Goal: Task Accomplishment & Management: Manage account settings

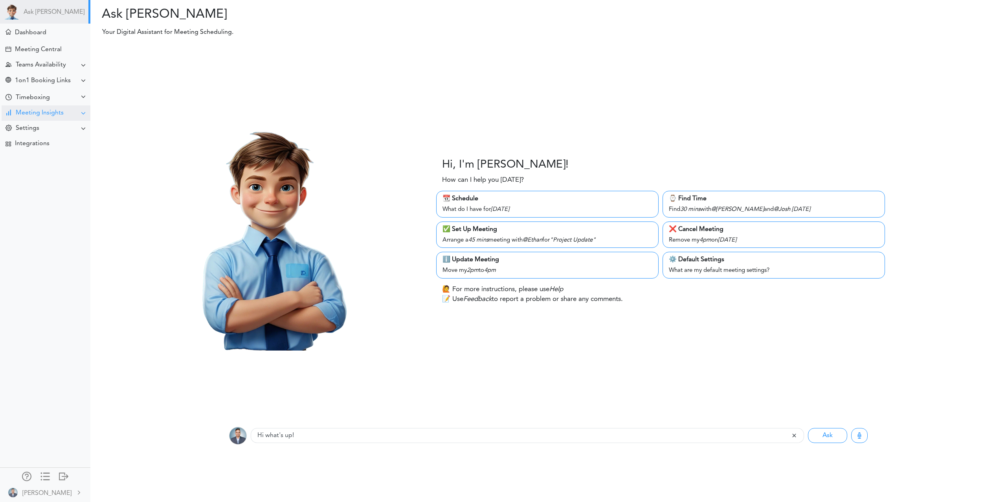
click at [49, 110] on div "Meeting Insights" at bounding box center [40, 112] width 48 height 7
click at [34, 94] on div "Timeboxing" at bounding box center [33, 97] width 34 height 7
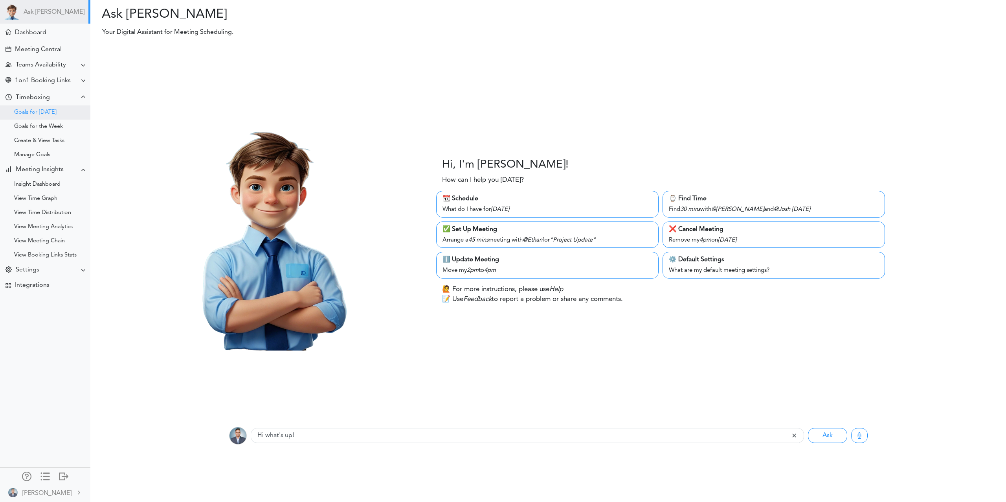
click at [66, 119] on div "Goals for [DATE]" at bounding box center [45, 112] width 90 height 14
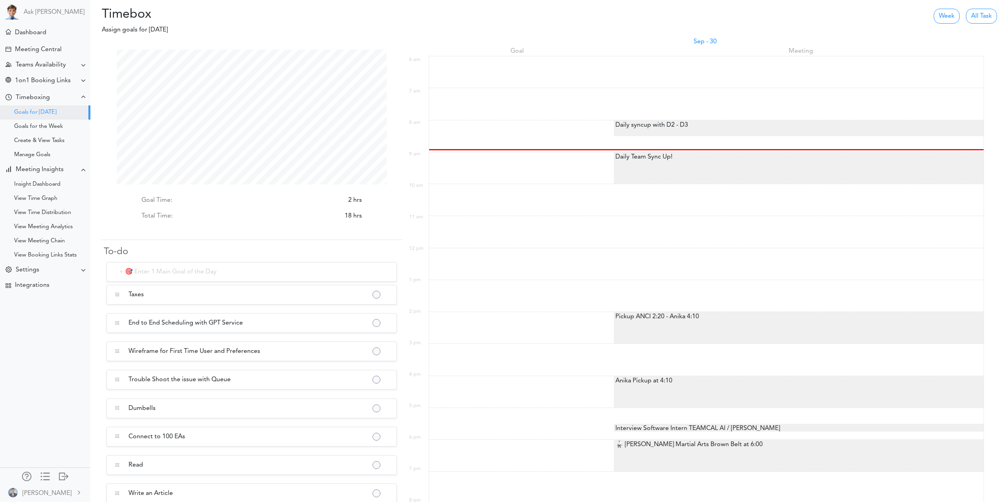
scroll to position [135, 270]
click at [379, 292] on div "Save for Later Mark as Completed" at bounding box center [377, 294] width 8 height 8
click at [377, 294] on button "button" at bounding box center [376, 295] width 6 height 6
click at [404, 329] on link "Mark as Completed" at bounding box center [410, 328] width 75 height 13
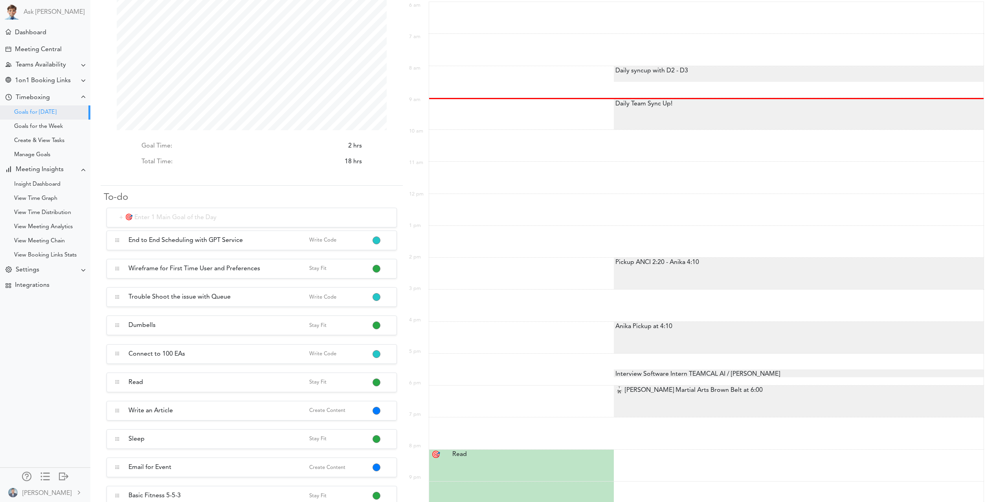
scroll to position [51, 0]
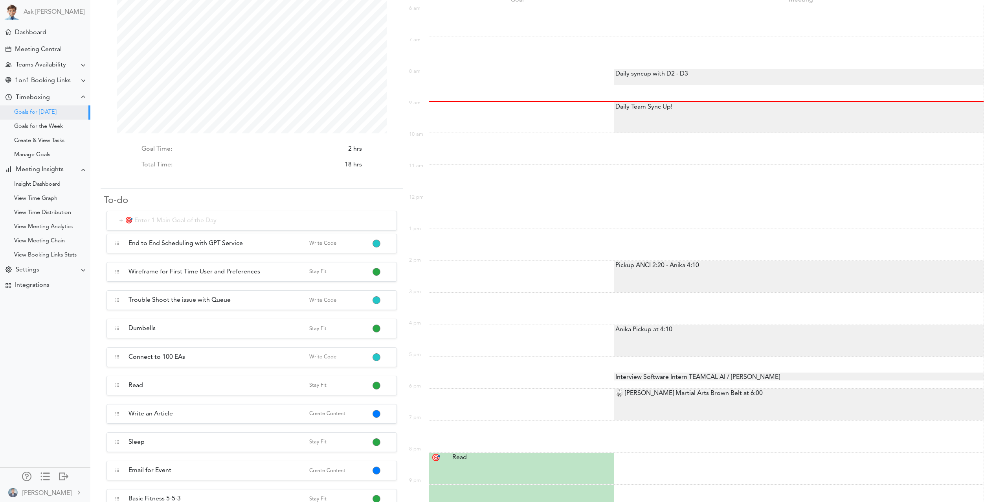
click at [169, 225] on input "text" at bounding box center [252, 221] width 290 height 20
type input "Release Bugs"
click at [377, 242] on button "button" at bounding box center [376, 244] width 6 height 6
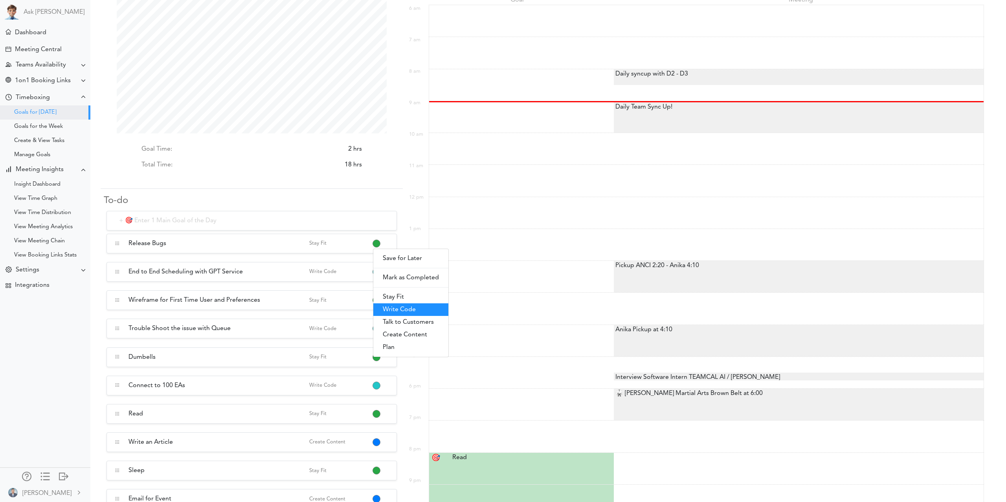
click at [423, 310] on link "Write Code" at bounding box center [410, 309] width 75 height 13
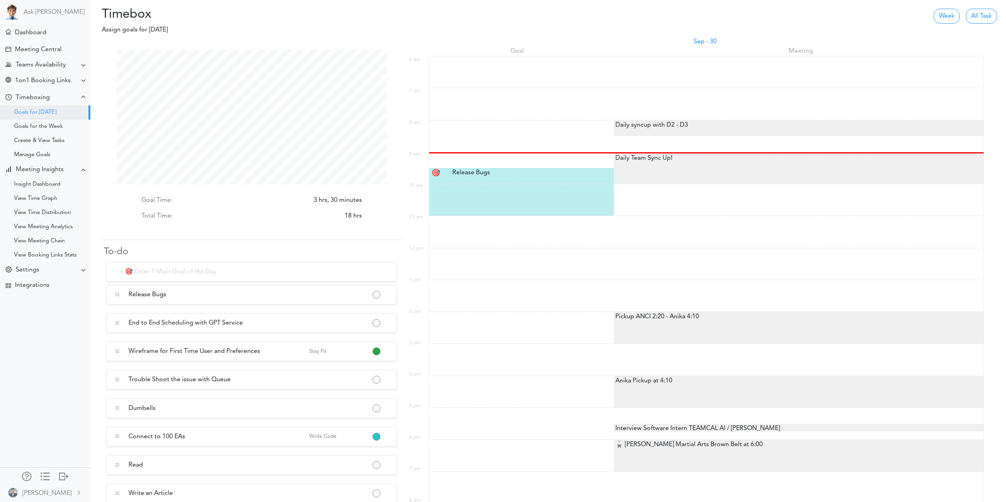
scroll to position [135, 270]
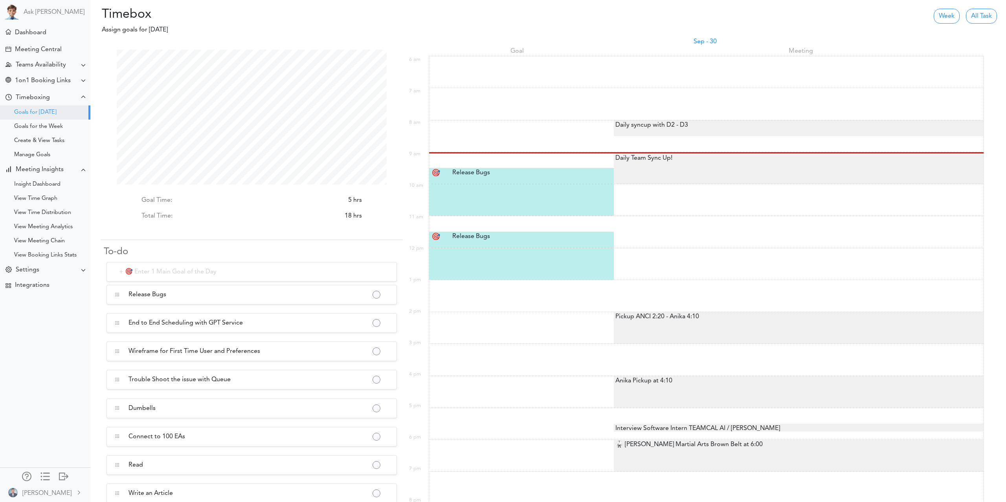
scroll to position [135, 270]
